Goal: Task Accomplishment & Management: Use online tool/utility

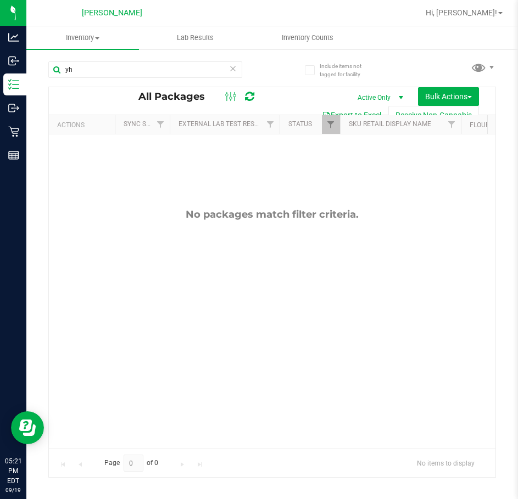
type input "y"
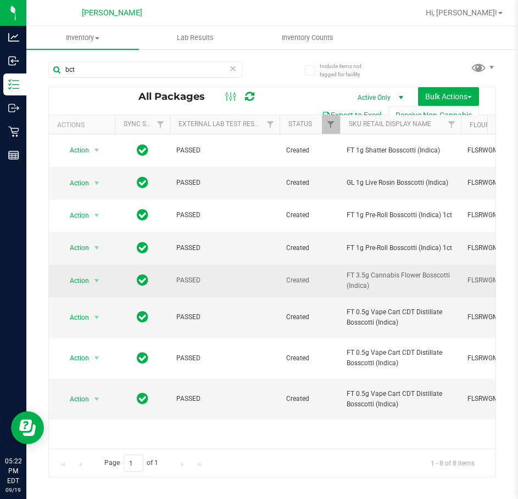
drag, startPoint x: 345, startPoint y: 273, endPoint x: 373, endPoint y: 287, distance: 31.2
click at [373, 287] on td "FT 3.5g Cannabis Flower Bosscotti (Indica)" at bounding box center [400, 281] width 121 height 32
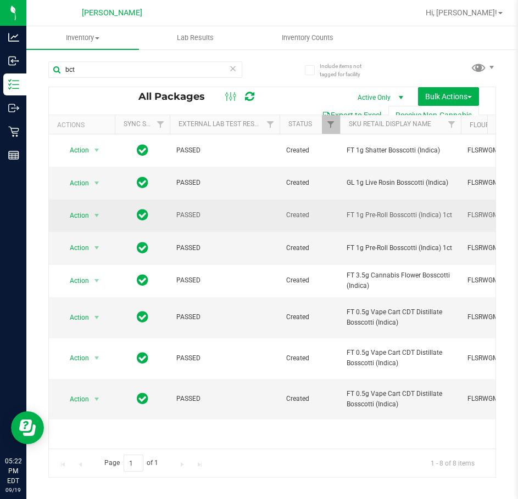
copy span "FT 3.5g Cannabis Flower Bosscotti (Indica)"
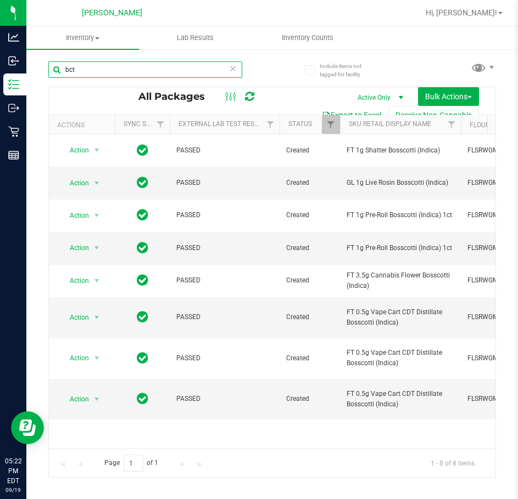
drag, startPoint x: 115, startPoint y: 68, endPoint x: 3, endPoint y: 68, distance: 111.4
click at [0, 68] on html "Analytics Inbound Inventory Outbound Retail Reports 05:22 PM EDT [DATE] 09/19 […" at bounding box center [259, 249] width 518 height 499
paste input "FT 3.5g Cannabis Flower Bosscotti (Indica)"
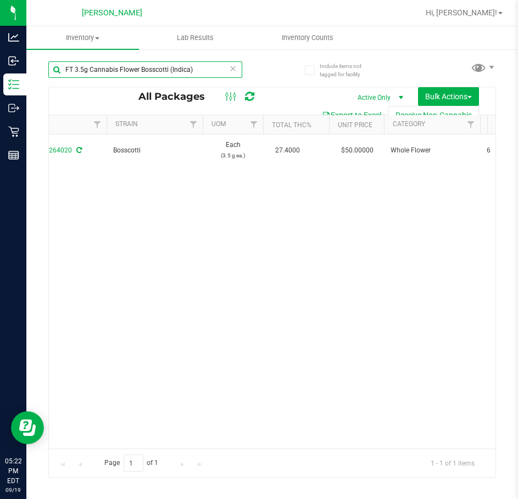
scroll to position [0, 608]
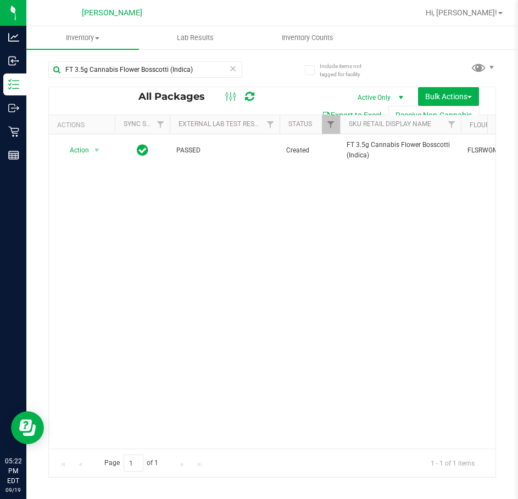
click at [371, 322] on div "Action Action Adjust qty Create package Edit attributes Global inventory Locate…" at bounding box center [272, 291] width 446 height 314
click at [209, 68] on input "FT 3.5g Cannabis Flower Bosscotti (Indica)" at bounding box center [145, 69] width 194 height 16
type input "F"
type input ";"
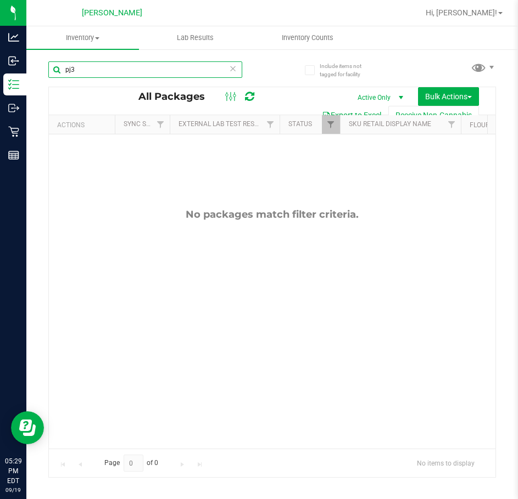
type input "pj3"
click at [389, 95] on span "Active Only" at bounding box center [377, 97] width 60 height 15
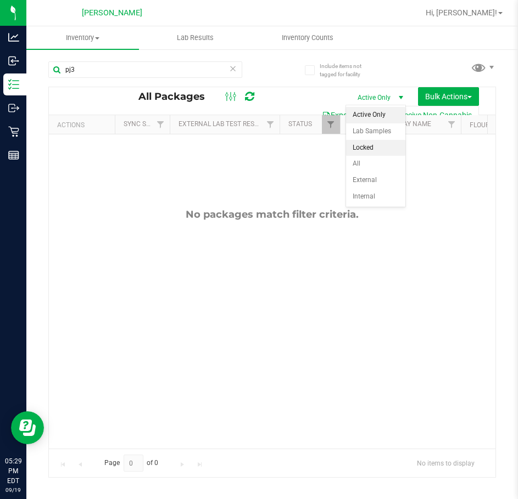
click at [368, 155] on li "Locked" at bounding box center [375, 148] width 59 height 16
click at [396, 98] on span "select" at bounding box center [400, 97] width 9 height 9
click at [371, 170] on li "All" at bounding box center [375, 164] width 59 height 16
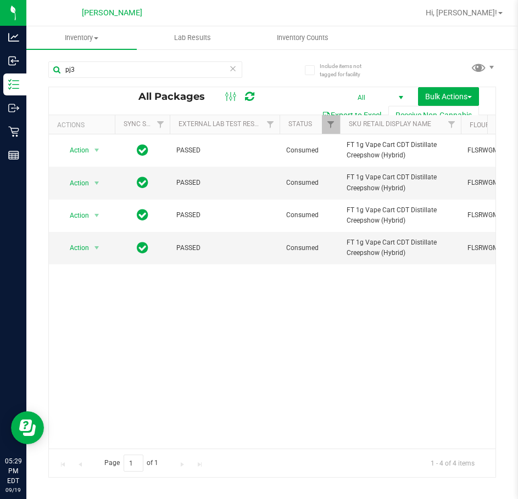
click at [396, 97] on span "select" at bounding box center [400, 97] width 9 height 9
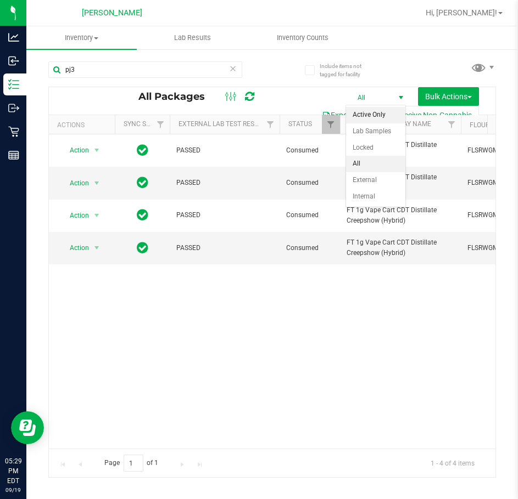
click at [372, 114] on li "Active Only" at bounding box center [375, 115] width 59 height 16
